Goal: Task Accomplishment & Management: Manage account settings

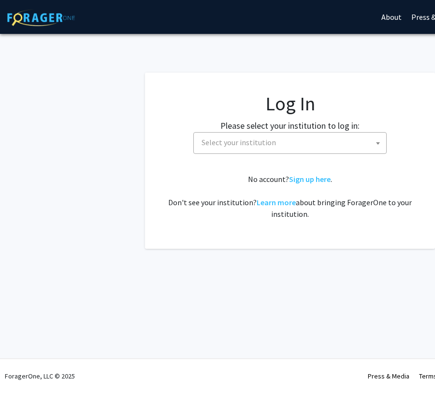
select select
click at [256, 146] on span "Select your institution" at bounding box center [239, 142] width 75 height 10
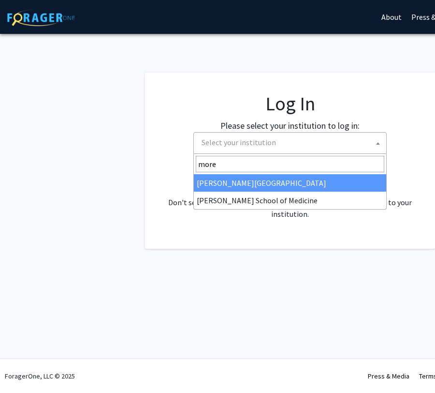
type input "more"
select select "28"
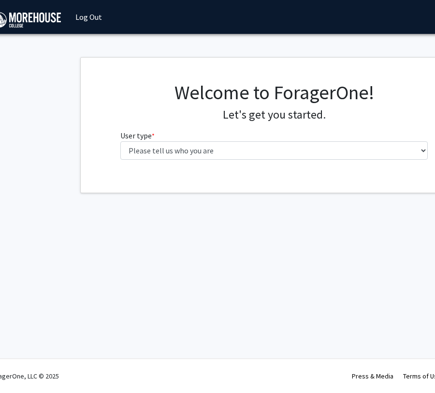
scroll to position [0, 37]
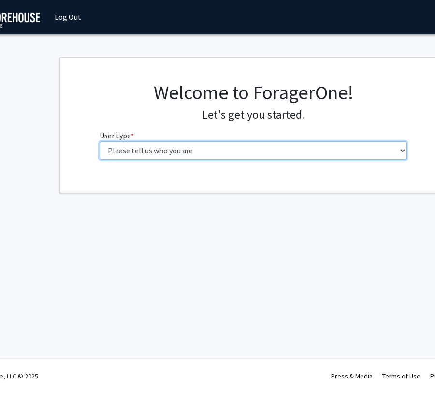
click at [194, 151] on select "Please tell us who you are Undergraduate Student Master's Student Doctoral Cand…" at bounding box center [254, 150] width 308 height 18
select select "1: undergrad"
click at [100, 141] on select "Please tell us who you are Undergraduate Student Master's Student Doctoral Cand…" at bounding box center [254, 150] width 308 height 18
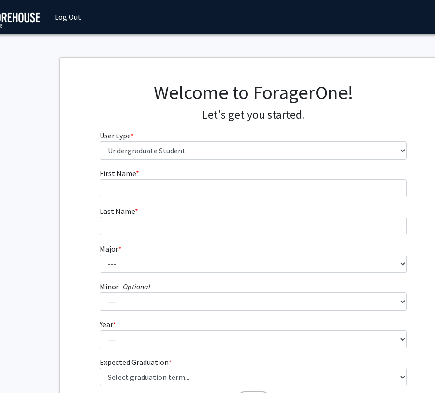
click at [222, 199] on form "First Name * required Last Name * required Major * required --- Africana Studie…" at bounding box center [254, 283] width 308 height 233
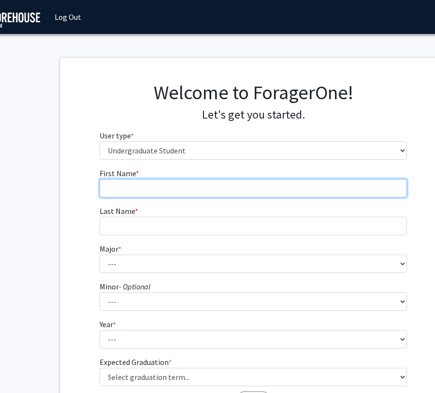
click at [210, 185] on input "First Name * required" at bounding box center [254, 188] width 308 height 18
type input "[PERSON_NAME]"
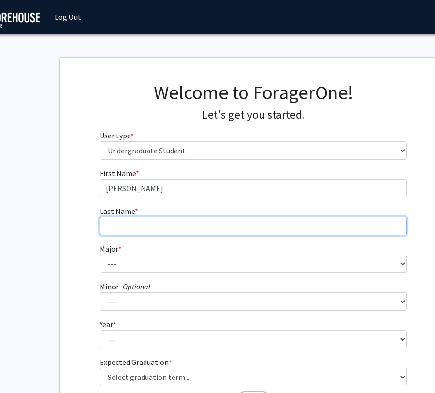
click at [209, 224] on input "Last Name * required" at bounding box center [254, 226] width 308 height 18
type input "[PERSON_NAME]"
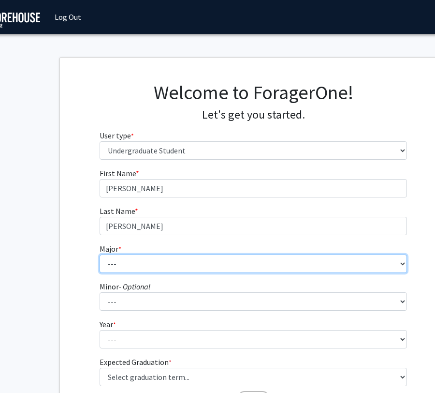
click at [195, 261] on select "--- Africana Studies Applied Physics Art History Art Studies Biology Business A…" at bounding box center [254, 263] width 308 height 18
select select "28: 2118"
click at [100, 254] on select "--- Africana Studies Applied Physics Art History Art Studies Biology Business A…" at bounding box center [254, 263] width 308 height 18
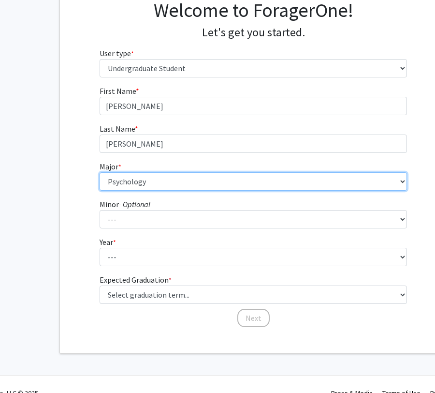
scroll to position [99, 37]
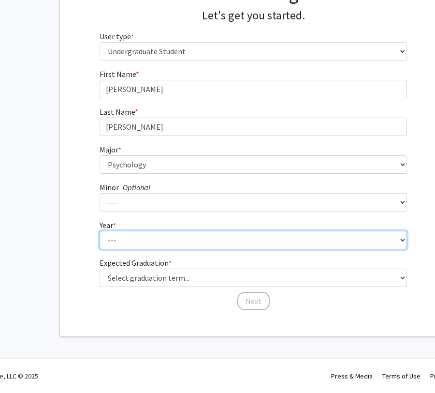
click at [167, 242] on select "--- First-year Sophomore Junior Senior Postbaccalaureate Certificate" at bounding box center [254, 240] width 308 height 18
select select "2: sophomore"
click at [100, 231] on select "--- First-year Sophomore Junior Senior Postbaccalaureate Certificate" at bounding box center [254, 240] width 308 height 18
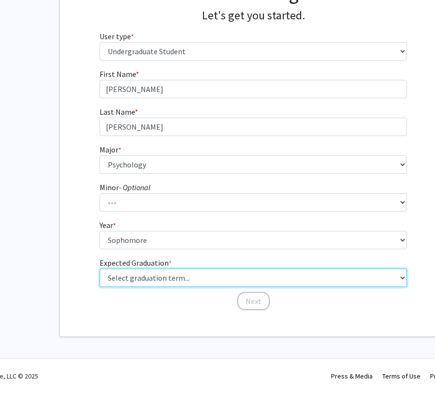
click at [153, 276] on select "Select graduation term... Spring 2025 Summer 2025 Fall 2025 Winter 2025 Spring …" at bounding box center [254, 278] width 308 height 18
select select "13: spring_2028"
click at [100, 269] on select "Select graduation term... Spring 2025 Summer 2025 Fall 2025 Winter 2025 Spring …" at bounding box center [254, 278] width 308 height 18
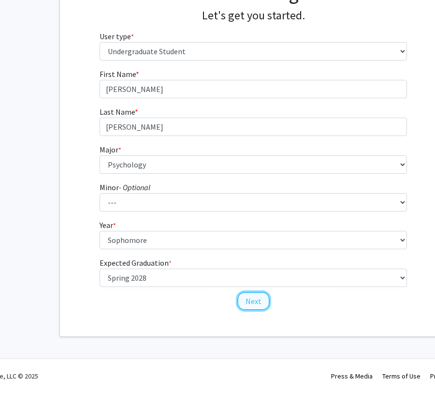
click at [256, 299] on button "Next" at bounding box center [254, 301] width 32 height 18
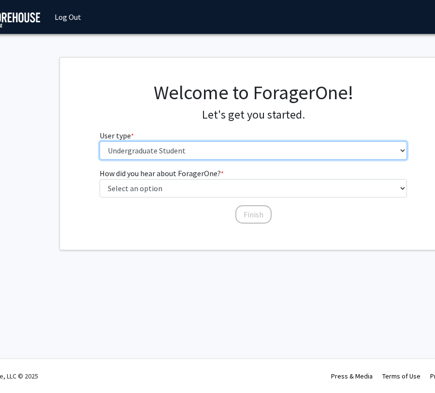
click at [195, 149] on select "Please tell us who you are Undergraduate Student Master's Student Doctoral Cand…" at bounding box center [254, 150] width 308 height 18
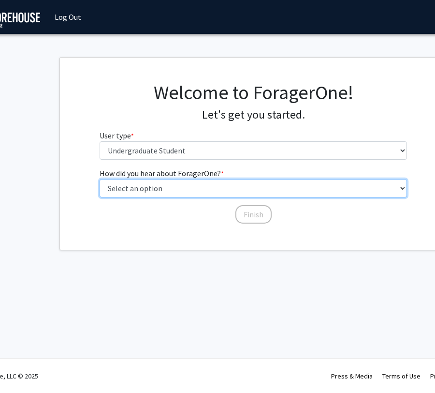
click at [175, 195] on select "Select an option Peer/student recommendation Faculty/staff recommendation Unive…" at bounding box center [254, 188] width 308 height 18
select select "2: faculty_recommendation"
click at [100, 179] on select "Select an option Peer/student recommendation Faculty/staff recommendation Unive…" at bounding box center [254, 188] width 308 height 18
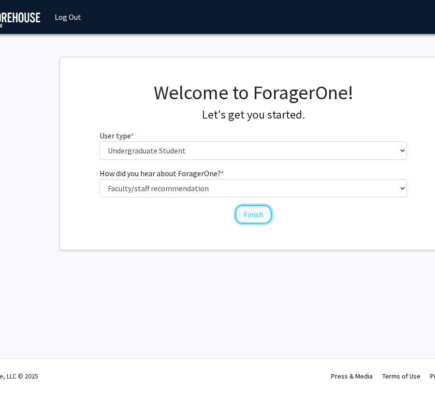
click at [238, 213] on button "Finish" at bounding box center [254, 214] width 36 height 18
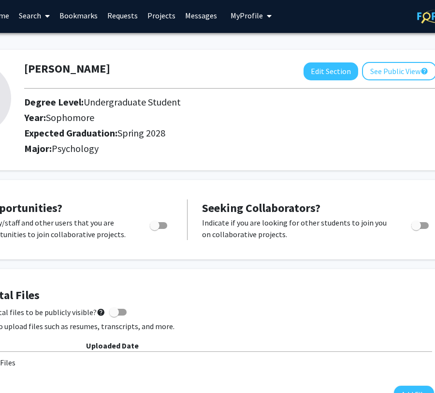
scroll to position [2, 145]
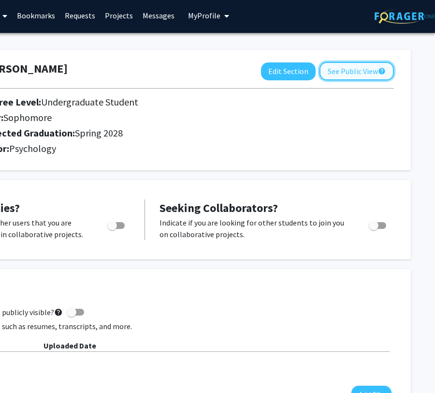
click at [341, 69] on button "See Public View help" at bounding box center [357, 71] width 75 height 18
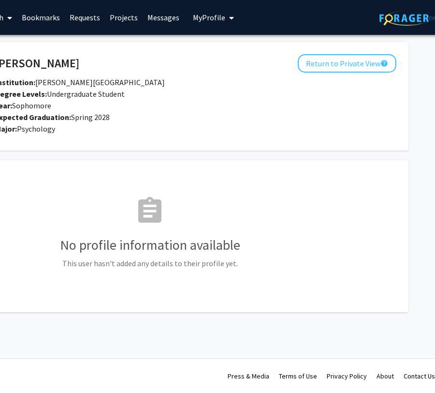
scroll to position [0, 145]
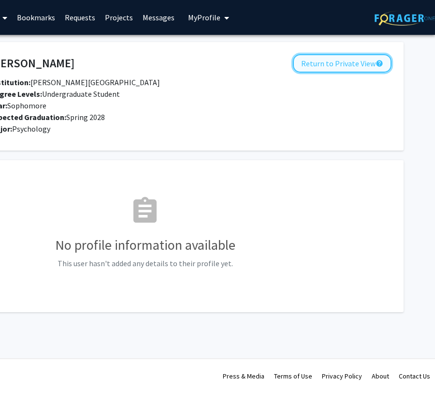
click at [349, 67] on button "Return to Private View help" at bounding box center [342, 63] width 99 height 18
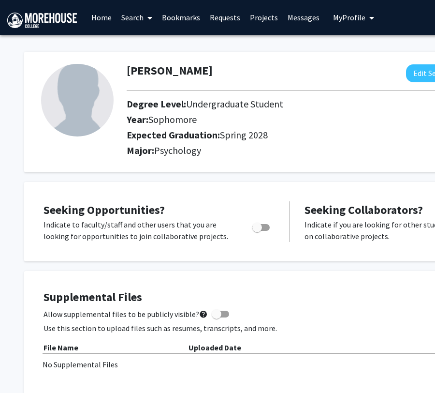
click at [356, 10] on button "My Profile" at bounding box center [353, 17] width 47 height 35
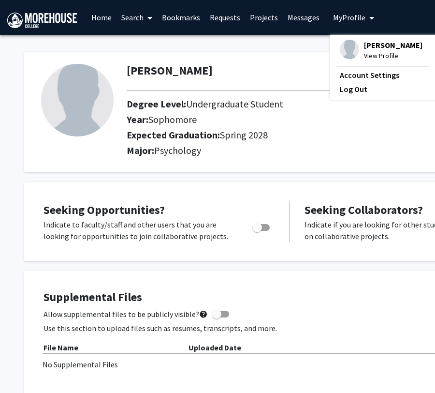
click at [379, 40] on span "[PERSON_NAME]" at bounding box center [393, 45] width 59 height 11
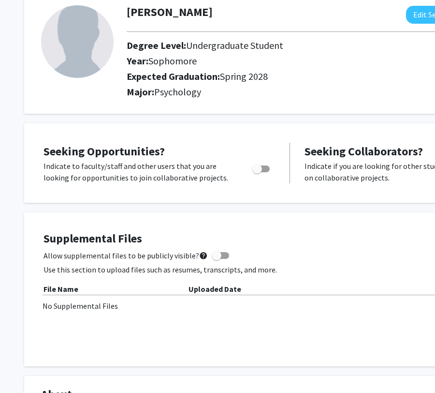
scroll to position [66, 0]
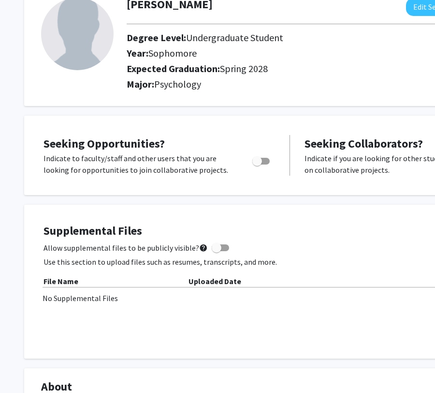
click at [264, 161] on span "Toggle" at bounding box center [261, 161] width 17 height 7
click at [257, 164] on input "Are you actively seeking opportunities?" at bounding box center [257, 164] width 0 height 0
checkbox input "true"
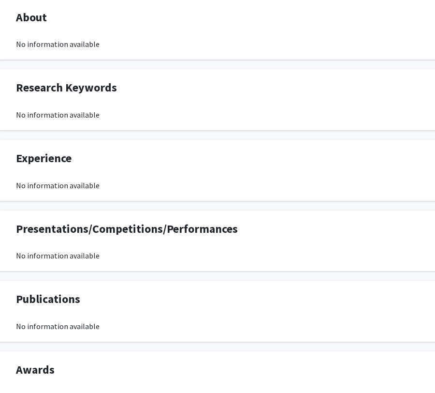
scroll to position [435, 145]
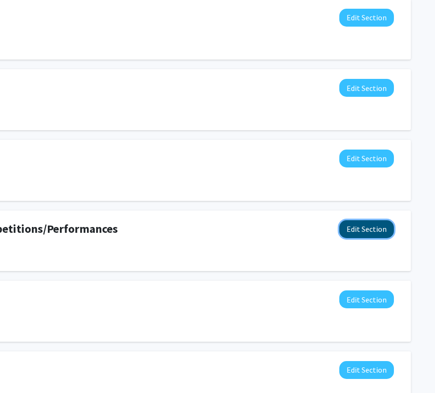
click at [375, 226] on button "Edit Section" at bounding box center [367, 229] width 55 height 18
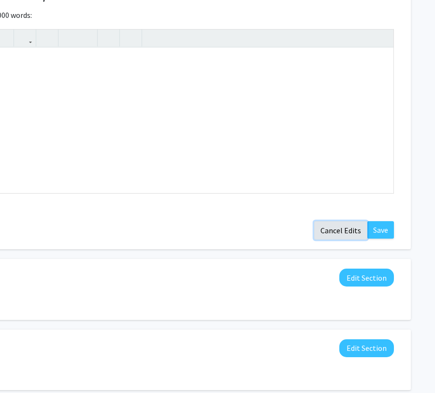
click at [345, 233] on button "Cancel Edits" at bounding box center [340, 230] width 53 height 18
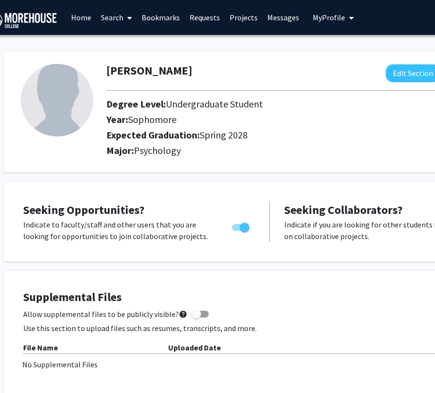
scroll to position [0, 0]
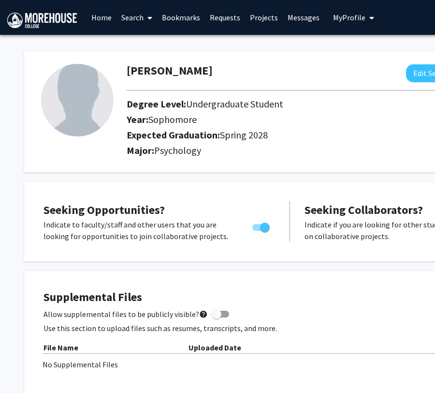
click at [103, 22] on link "Home" at bounding box center [102, 17] width 30 height 34
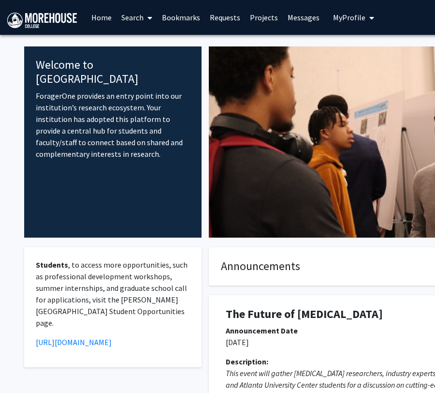
click at [139, 16] on link "Search" at bounding box center [137, 17] width 41 height 34
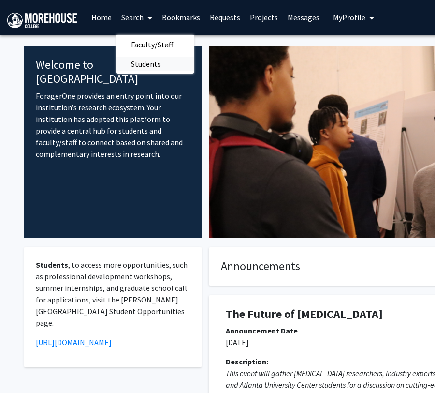
click at [146, 60] on span "Students" at bounding box center [146, 63] width 59 height 19
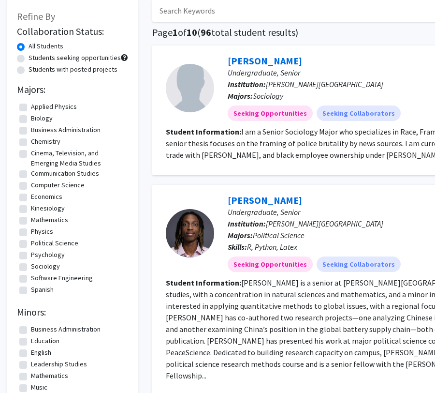
scroll to position [57, 0]
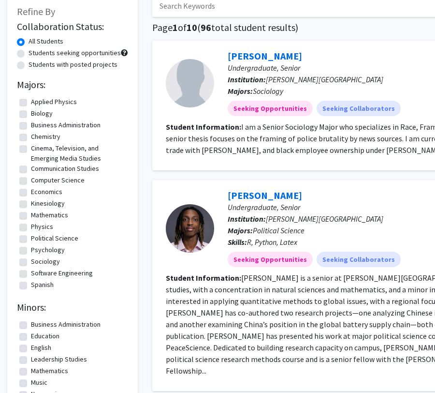
click at [31, 249] on label "Psychology" at bounding box center [48, 250] width 34 height 10
click at [31, 249] on input "Psychology" at bounding box center [34, 248] width 6 height 6
checkbox input "true"
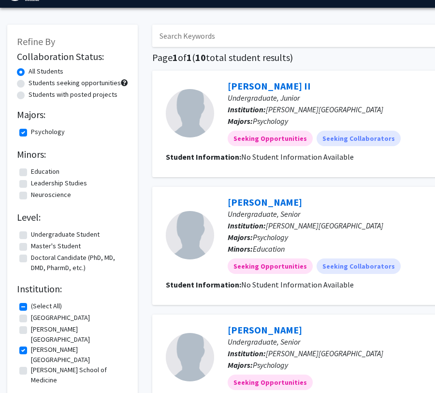
scroll to position [49, 0]
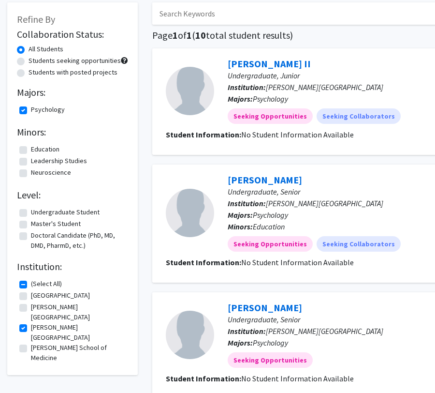
click at [31, 212] on label "Undergraduate Student" at bounding box center [65, 212] width 69 height 10
click at [31, 212] on input "Undergraduate Student" at bounding box center [34, 210] width 6 height 6
checkbox input "true"
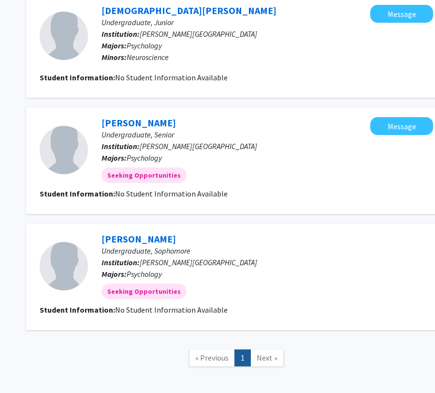
scroll to position [967, 126]
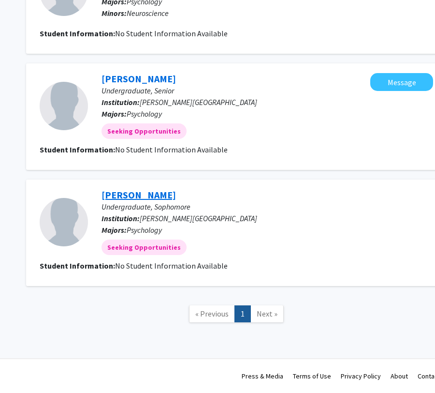
click at [158, 195] on link "[PERSON_NAME]" at bounding box center [139, 195] width 75 height 12
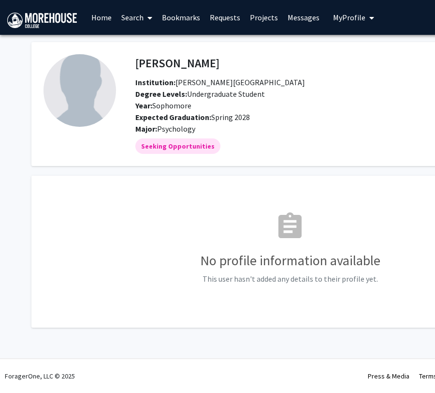
scroll to position [0, 145]
